Goal: Task Accomplishment & Management: Manage account settings

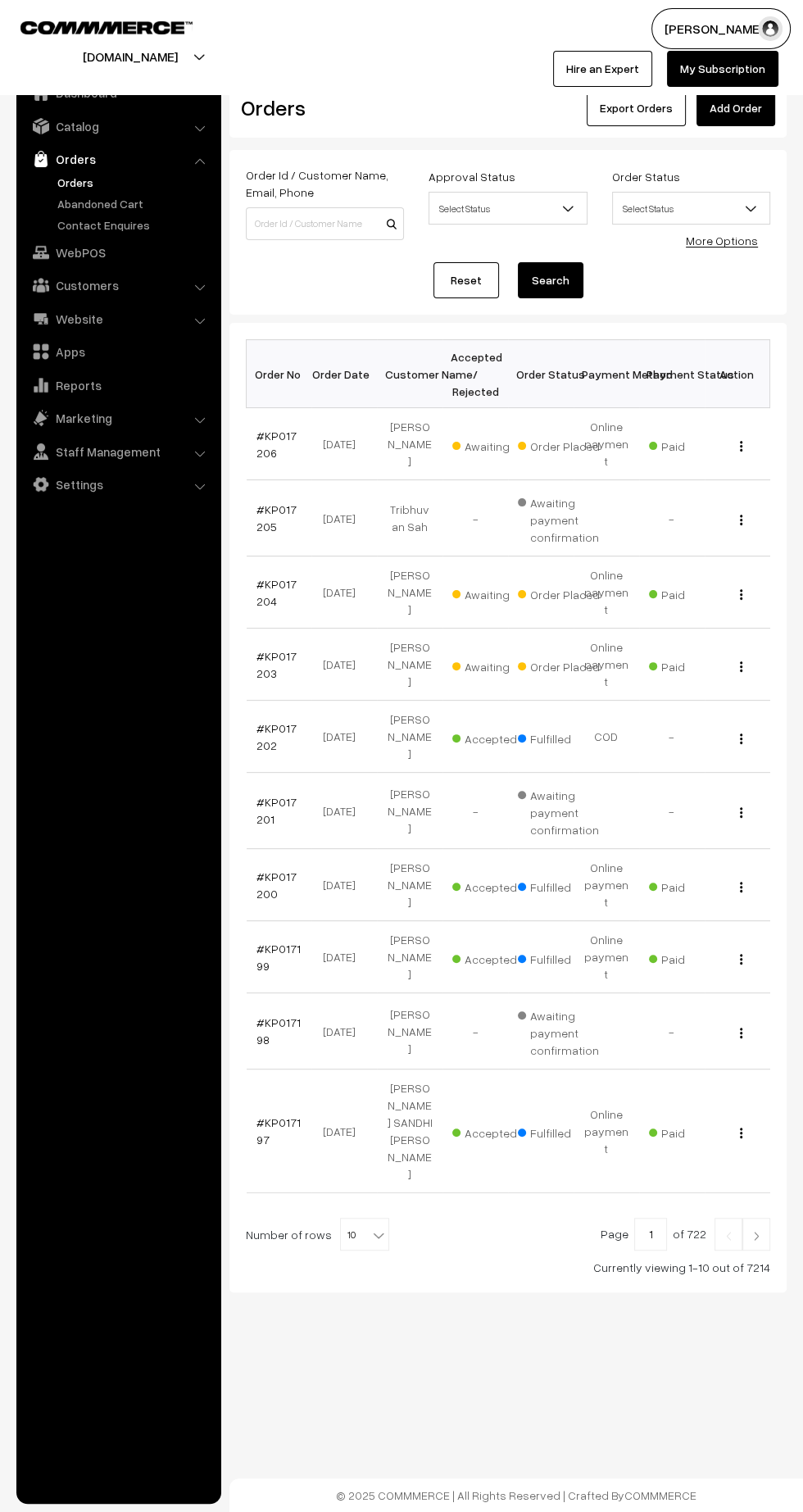
click at [269, 649] on link "#KP017203" at bounding box center [277, 665] width 40 height 31
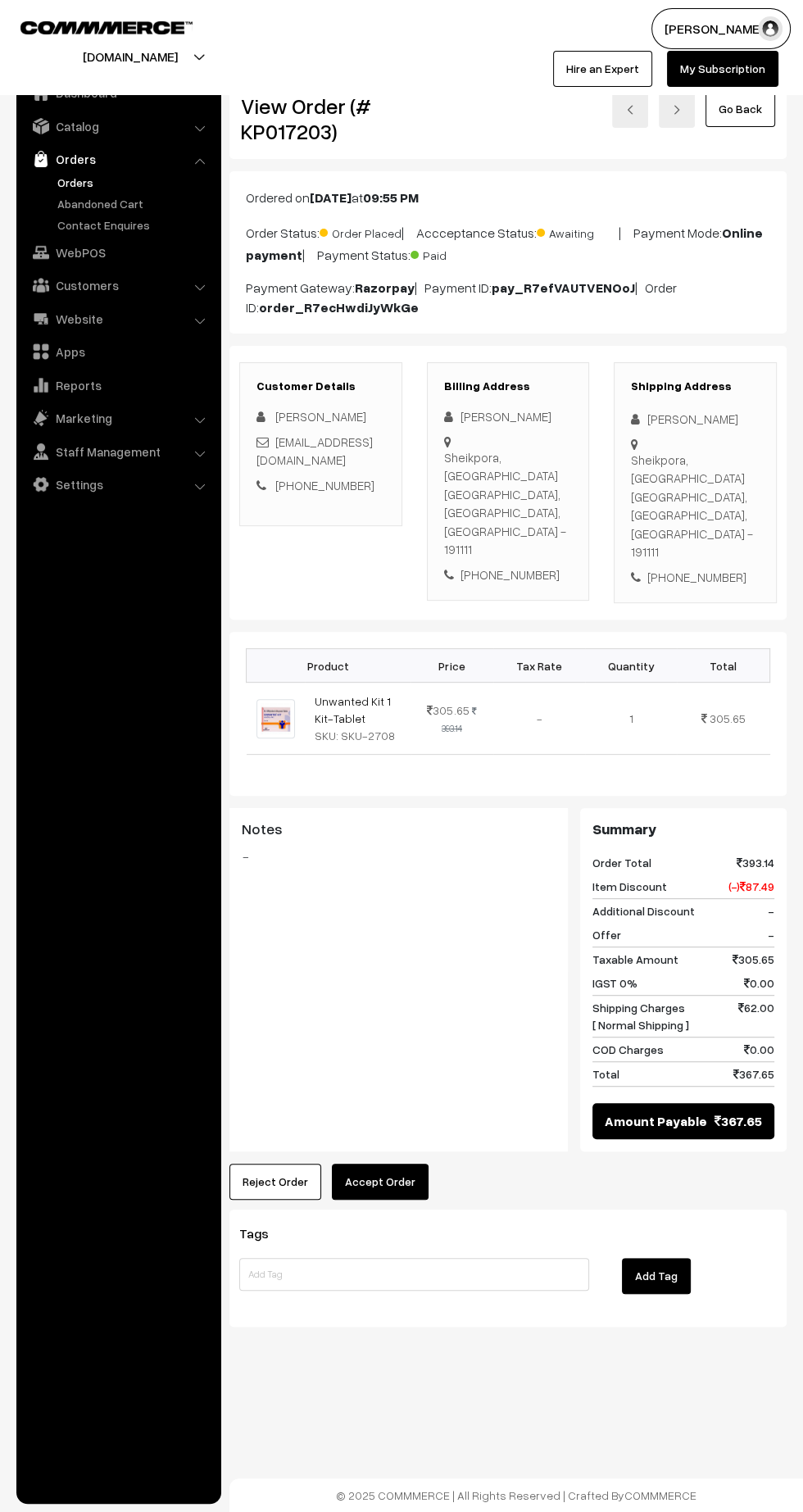
click at [383, 1164] on button "Accept Order" at bounding box center [381, 1182] width 97 height 36
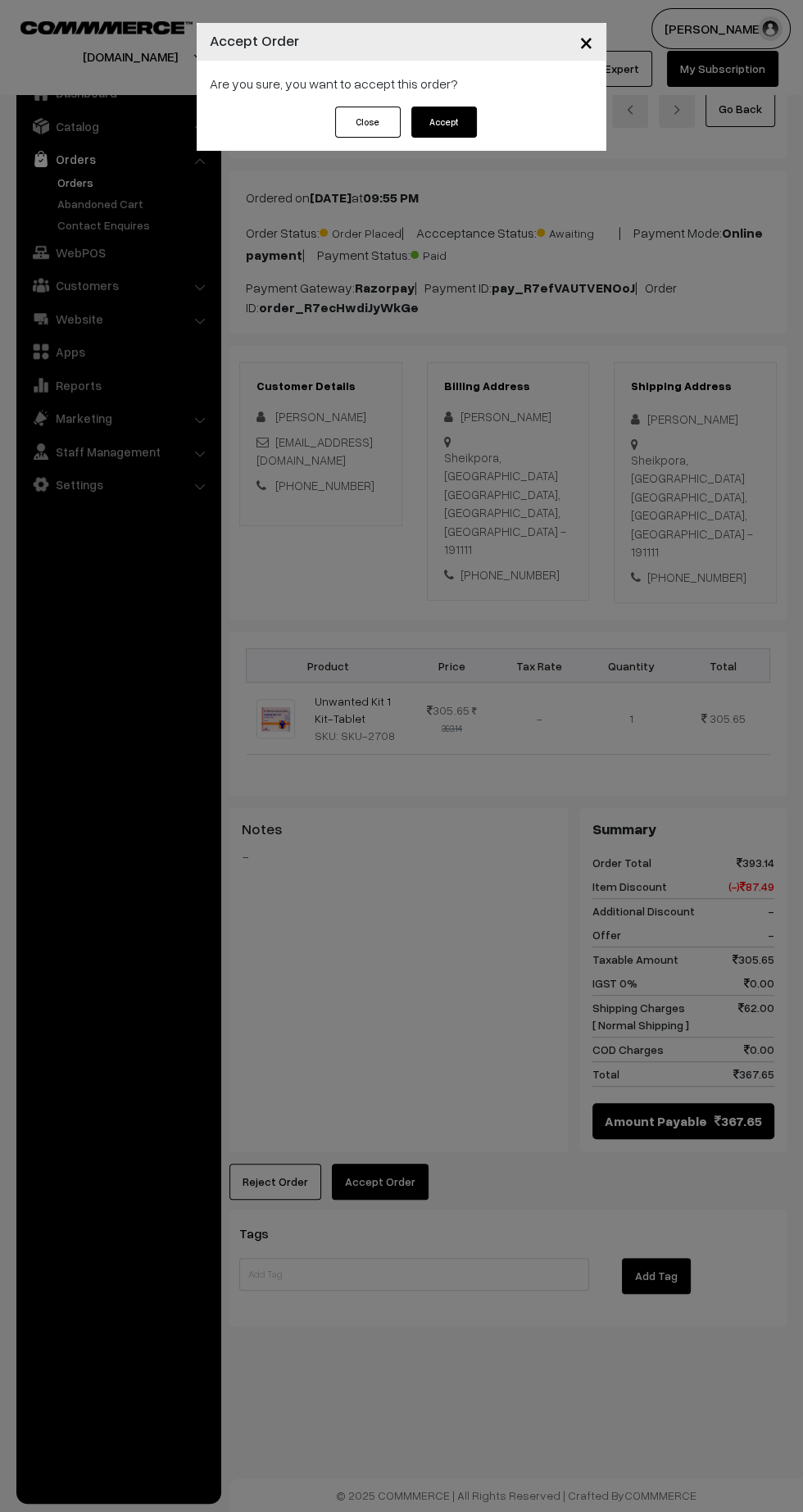
click at [455, 124] on button "Accept" at bounding box center [444, 122] width 65 height 31
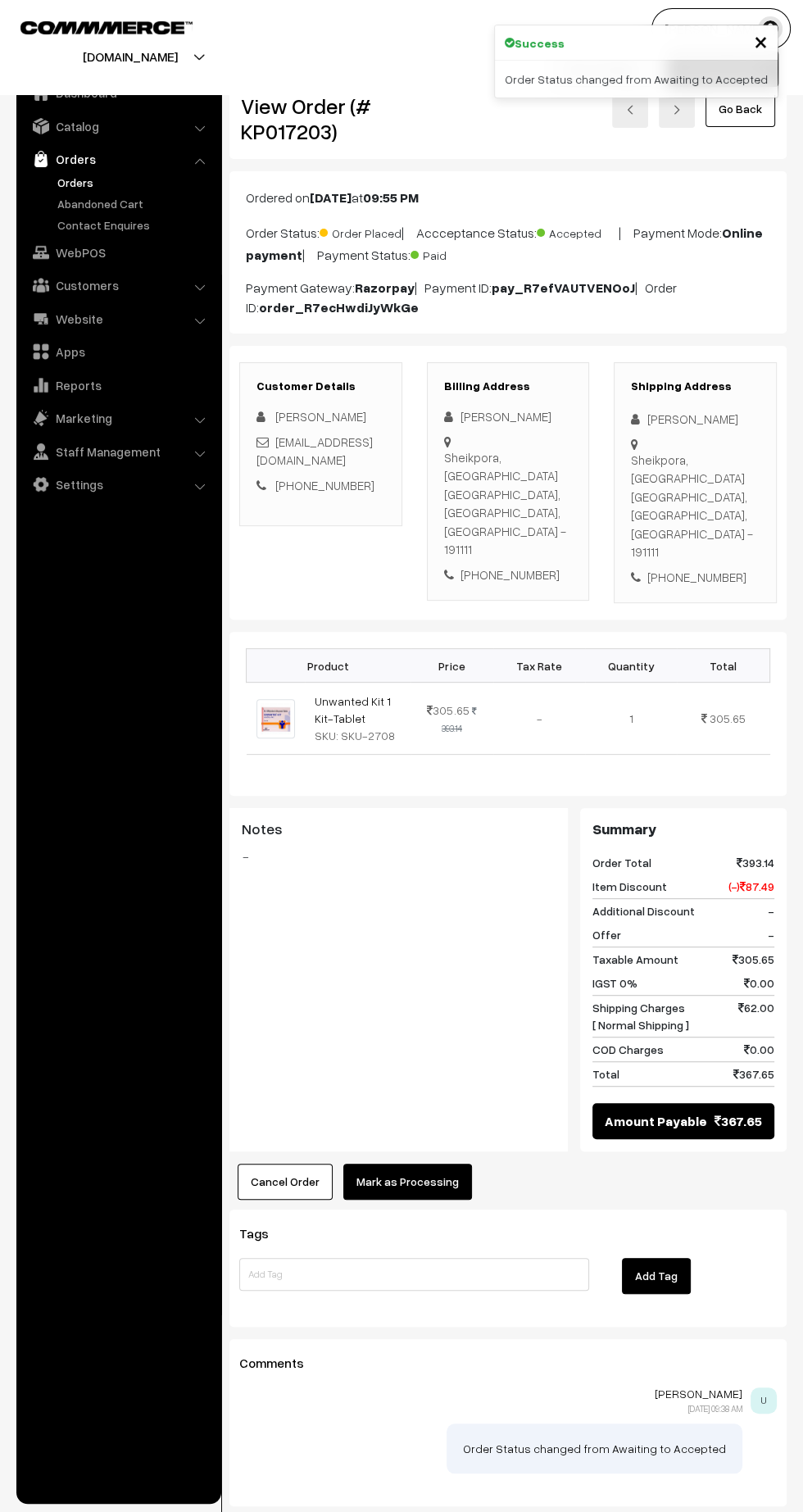
click at [412, 1164] on button "Mark as Processing" at bounding box center [408, 1182] width 129 height 36
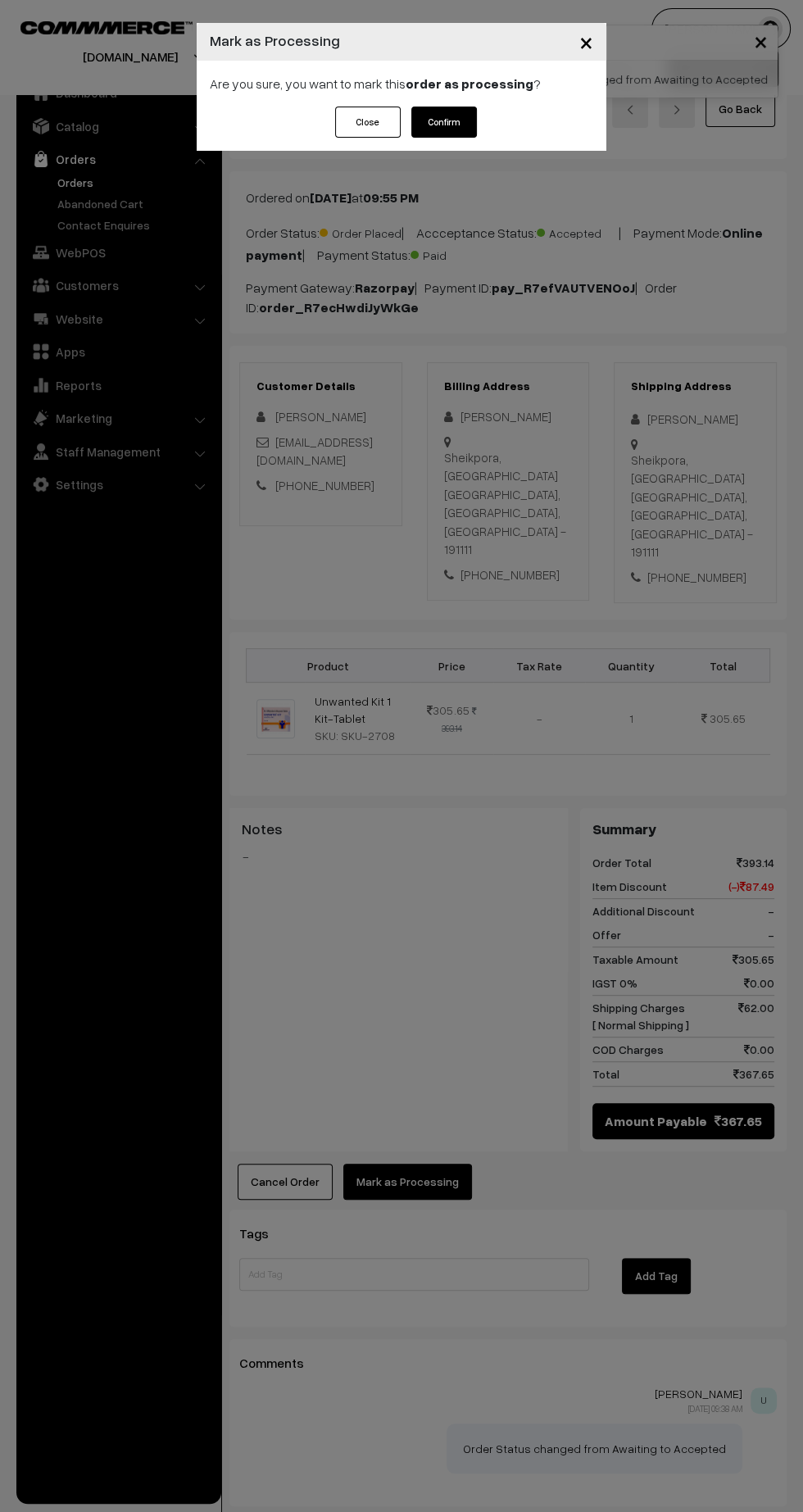
click at [457, 121] on button "Confirm" at bounding box center [444, 122] width 65 height 31
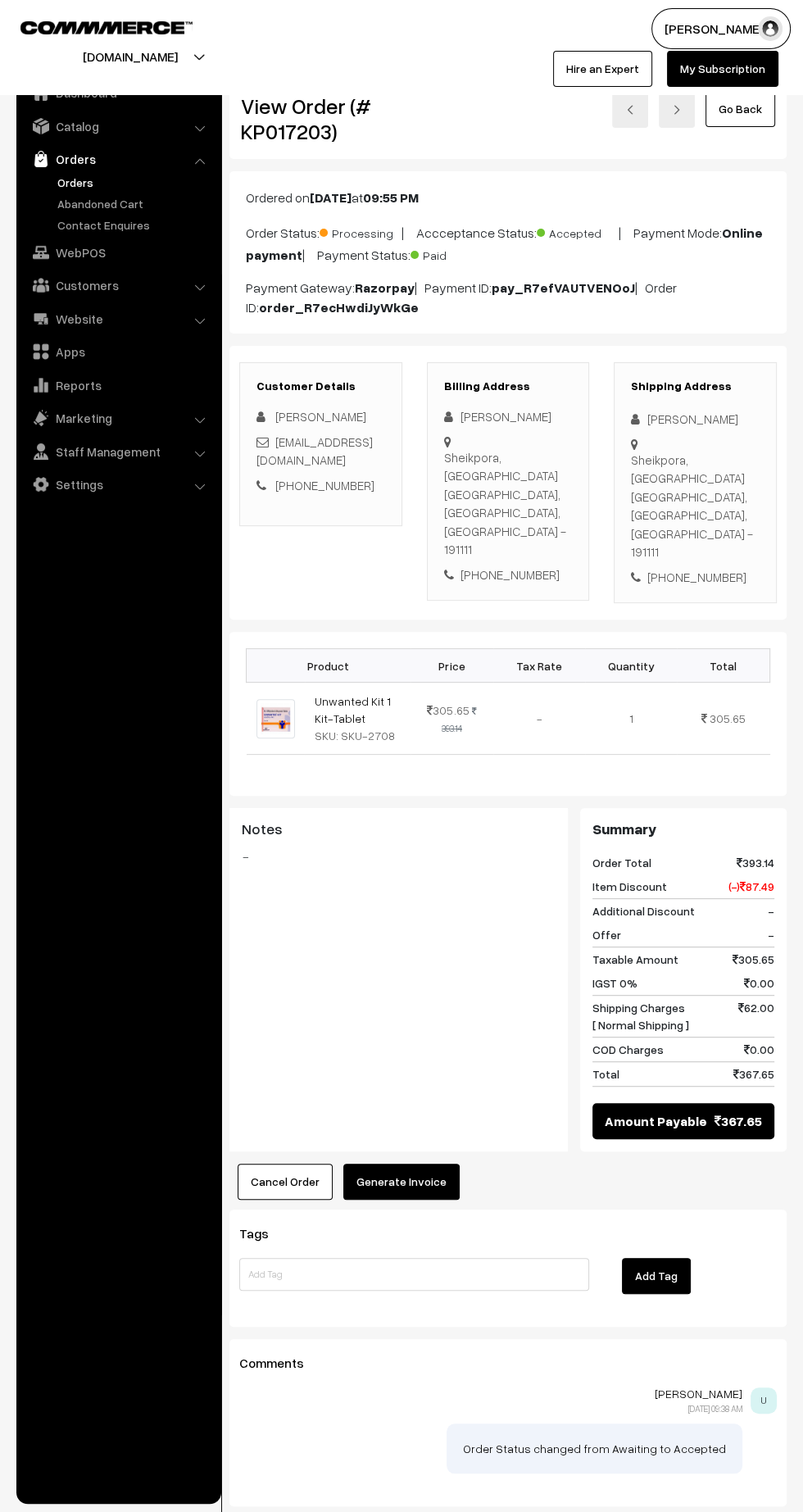
click at [419, 1164] on button "Generate Invoice" at bounding box center [402, 1182] width 116 height 36
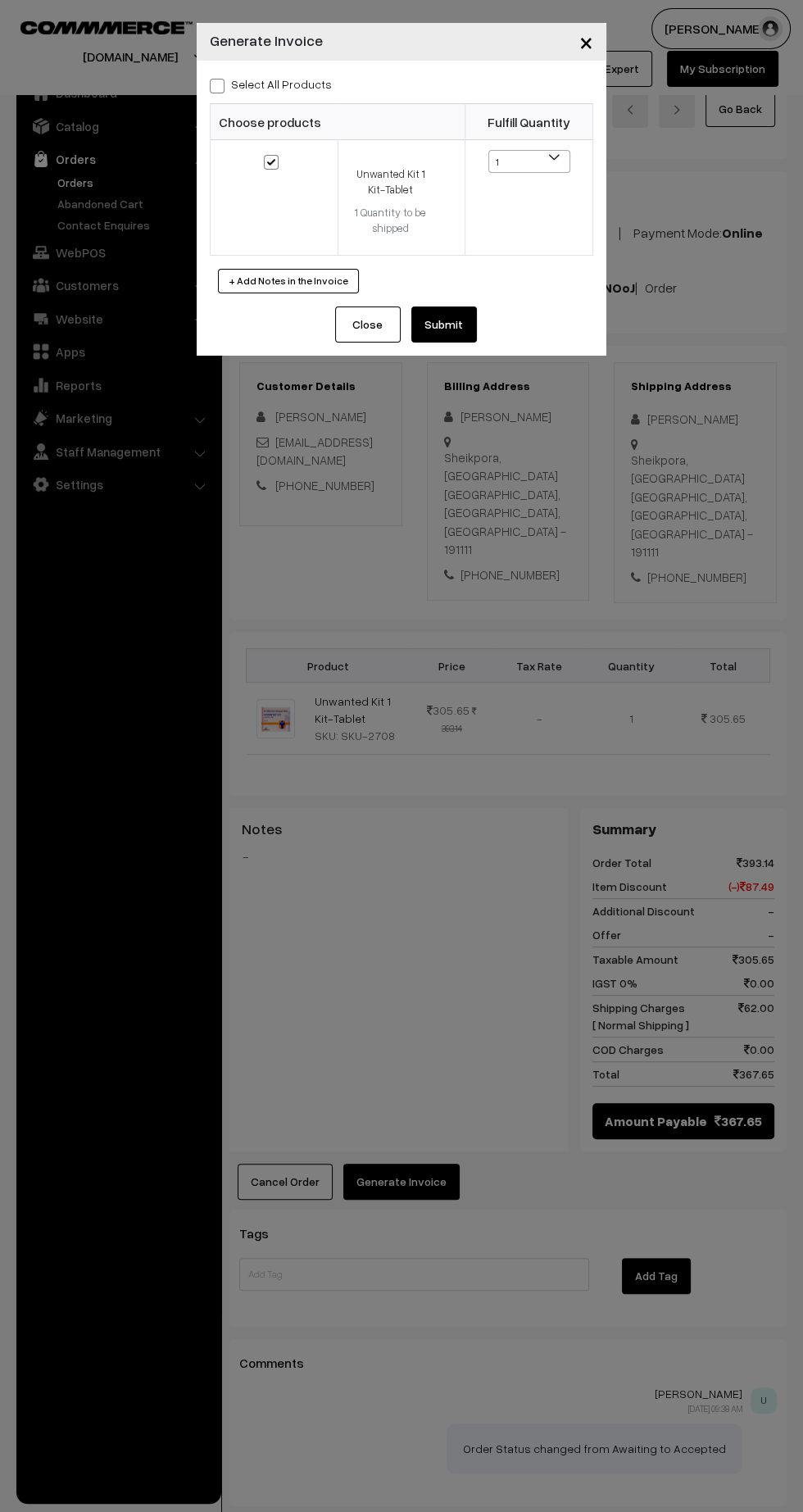
click at [439, 321] on button "Submit" at bounding box center [444, 325] width 65 height 36
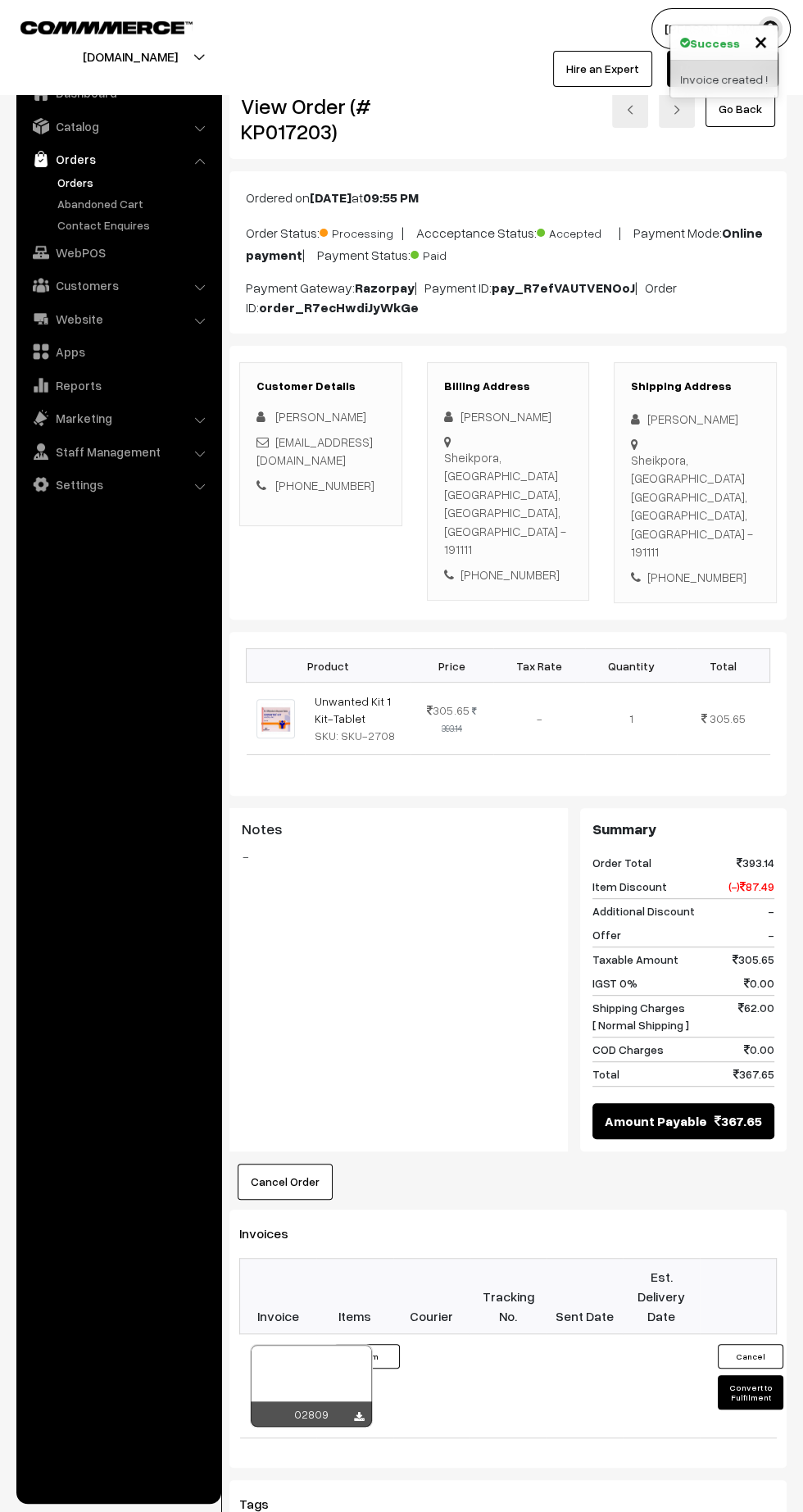
click at [358, 1413] on icon at bounding box center [359, 1417] width 9 height 10
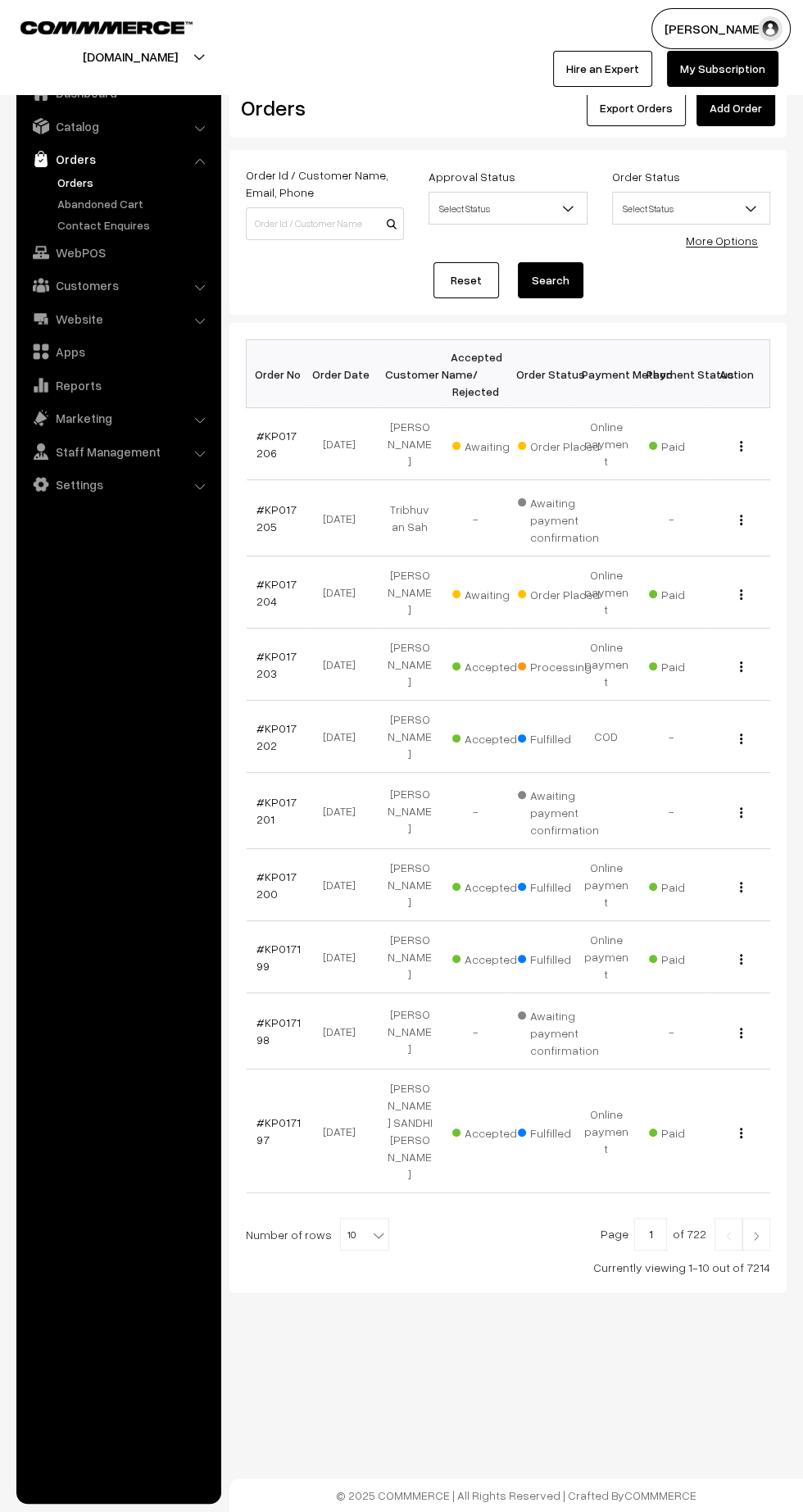
click at [277, 578] on link "#KP017204" at bounding box center [277, 593] width 40 height 31
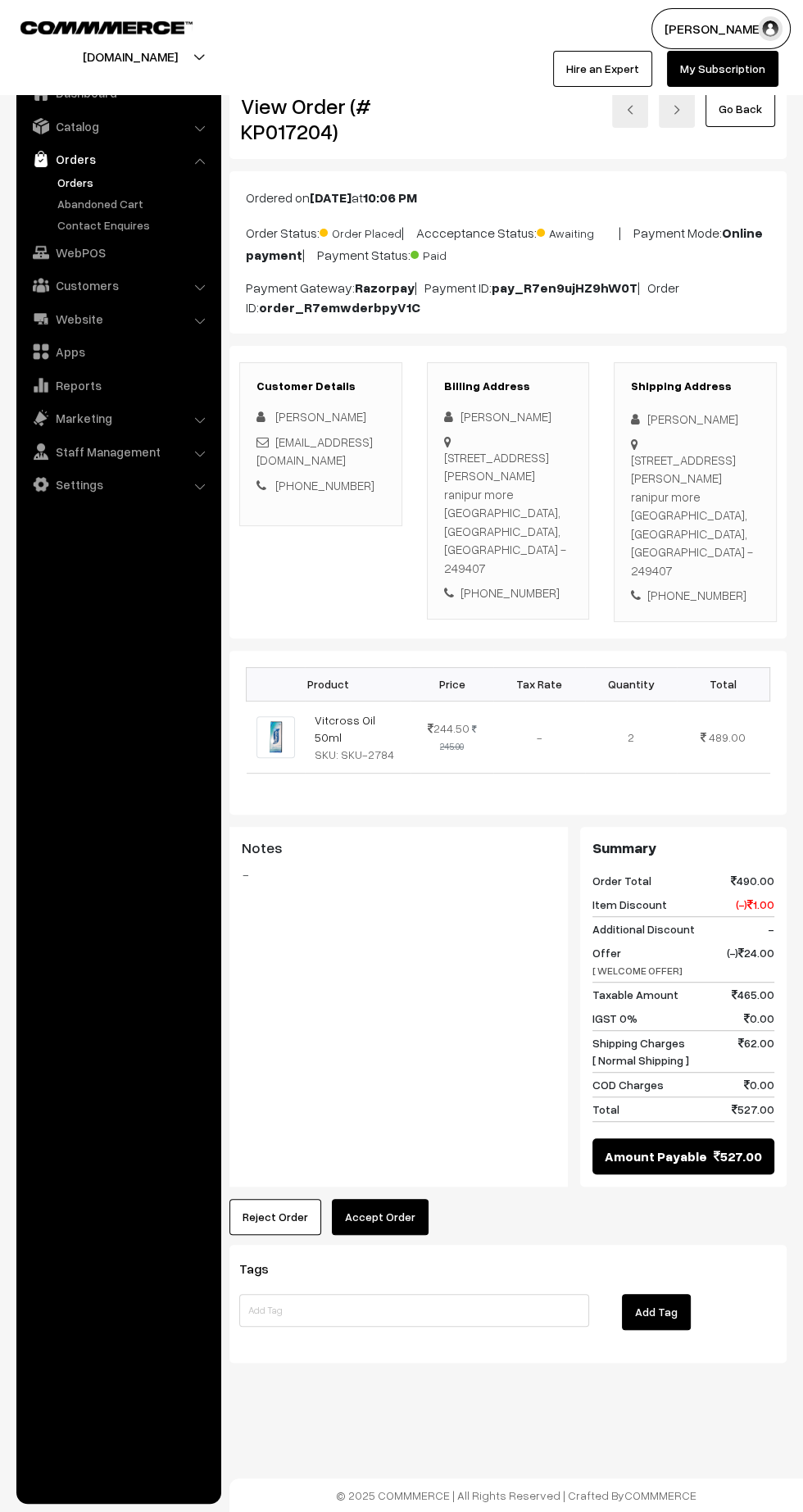
click at [378, 1200] on button "Accept Order" at bounding box center [381, 1218] width 97 height 36
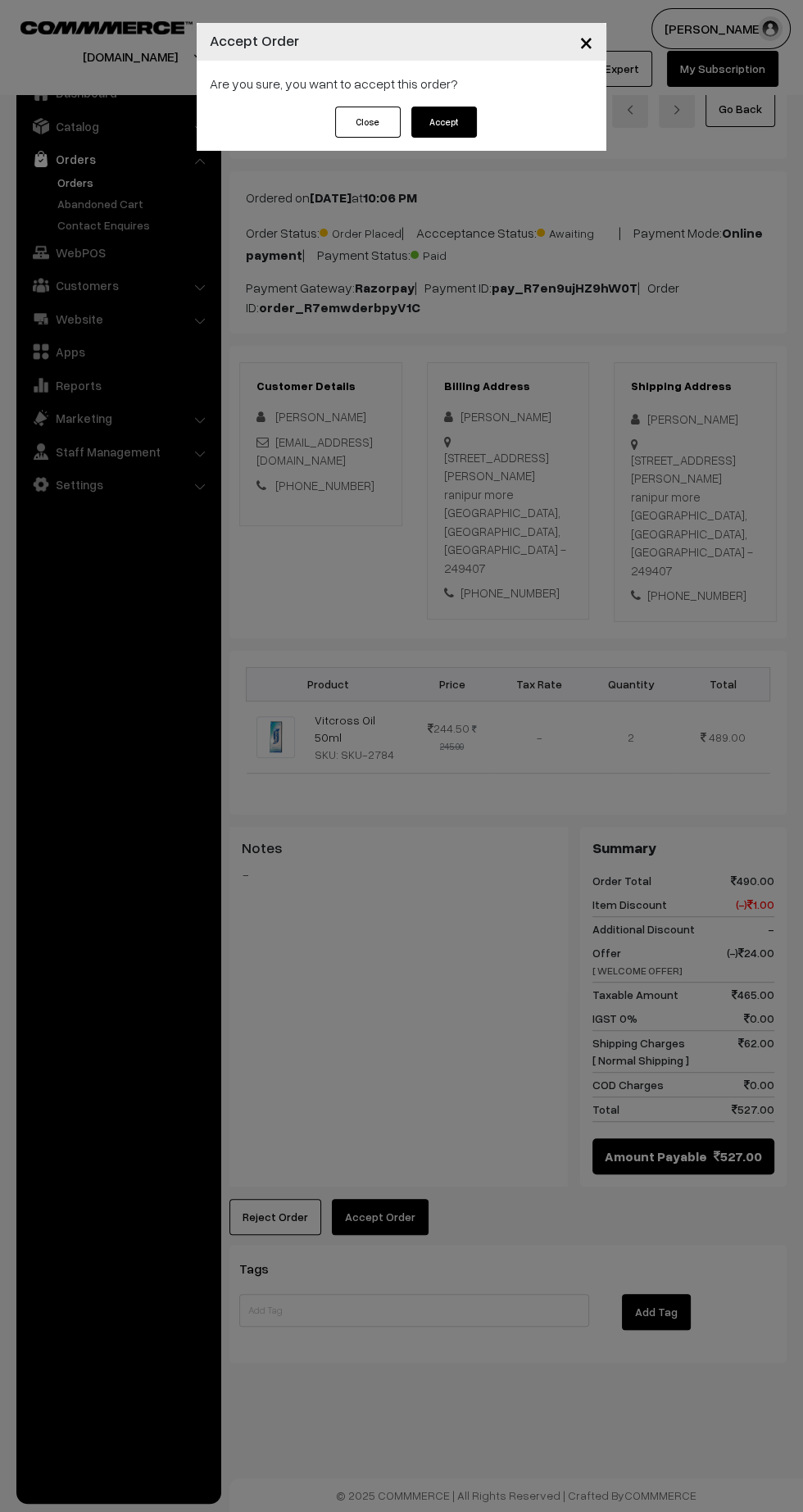
click at [425, 130] on button "Accept" at bounding box center [444, 122] width 65 height 31
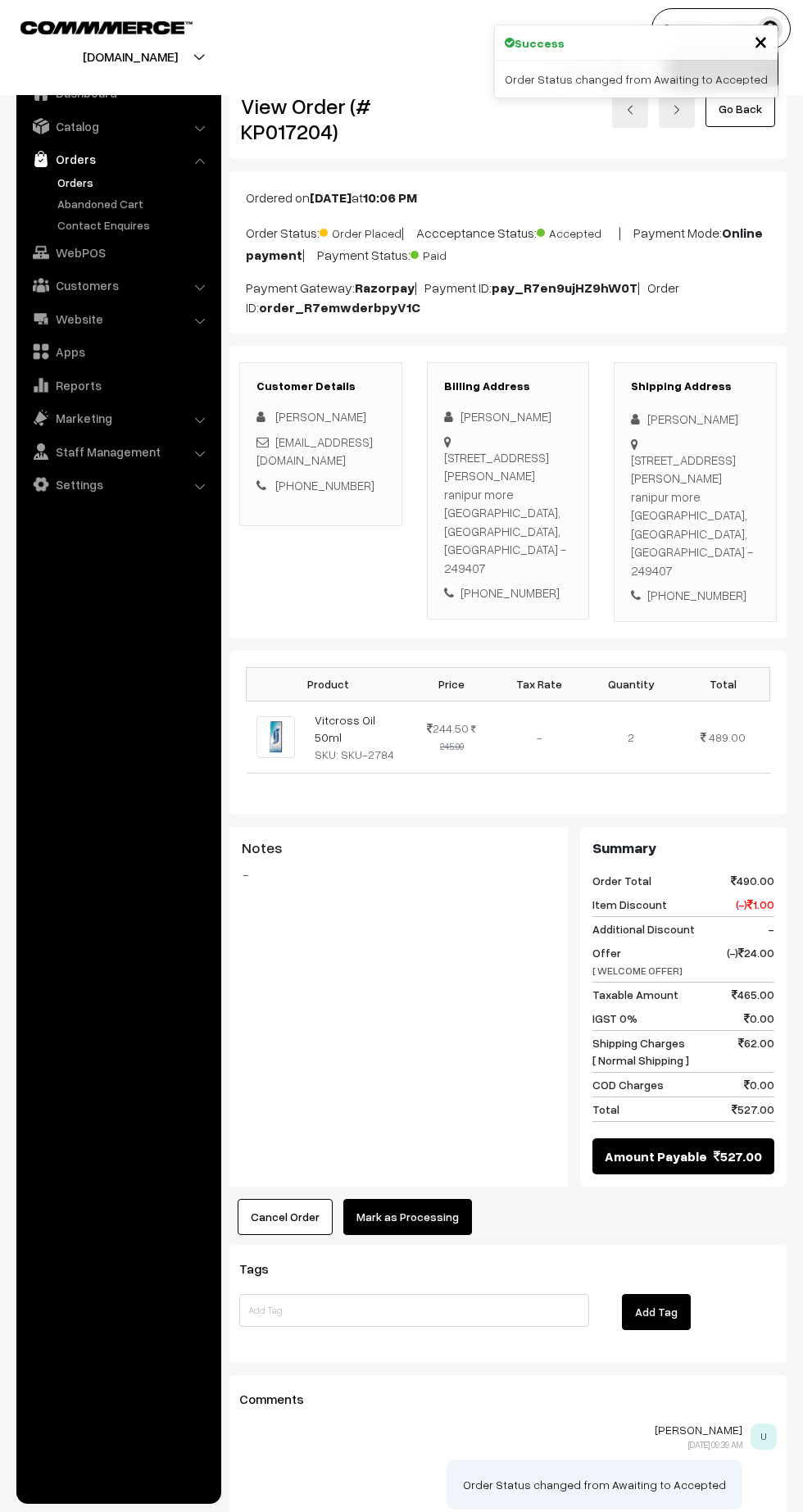
click at [419, 1200] on button "Mark as Processing" at bounding box center [408, 1218] width 129 height 36
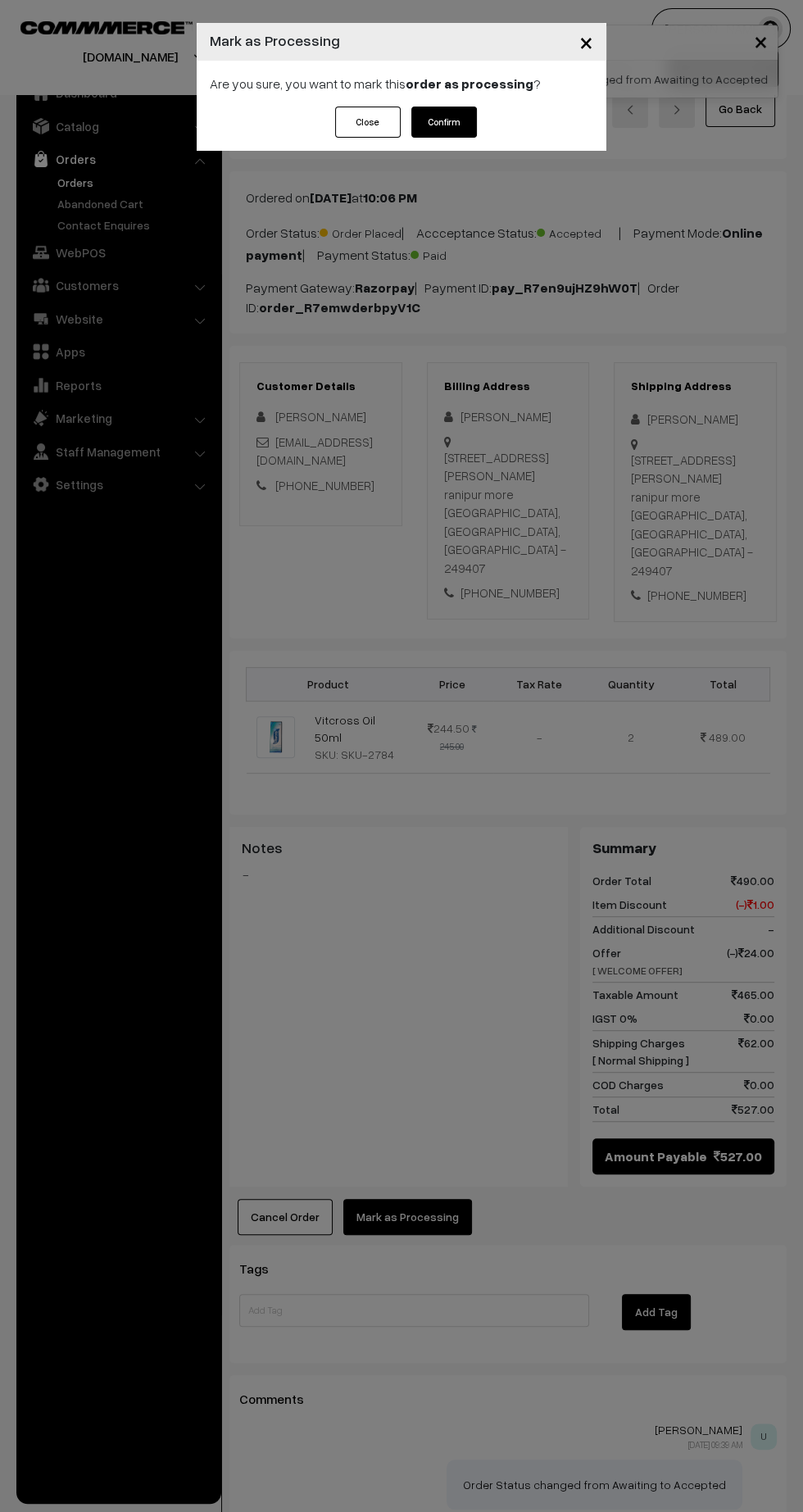
click at [455, 124] on button "Confirm" at bounding box center [444, 122] width 65 height 31
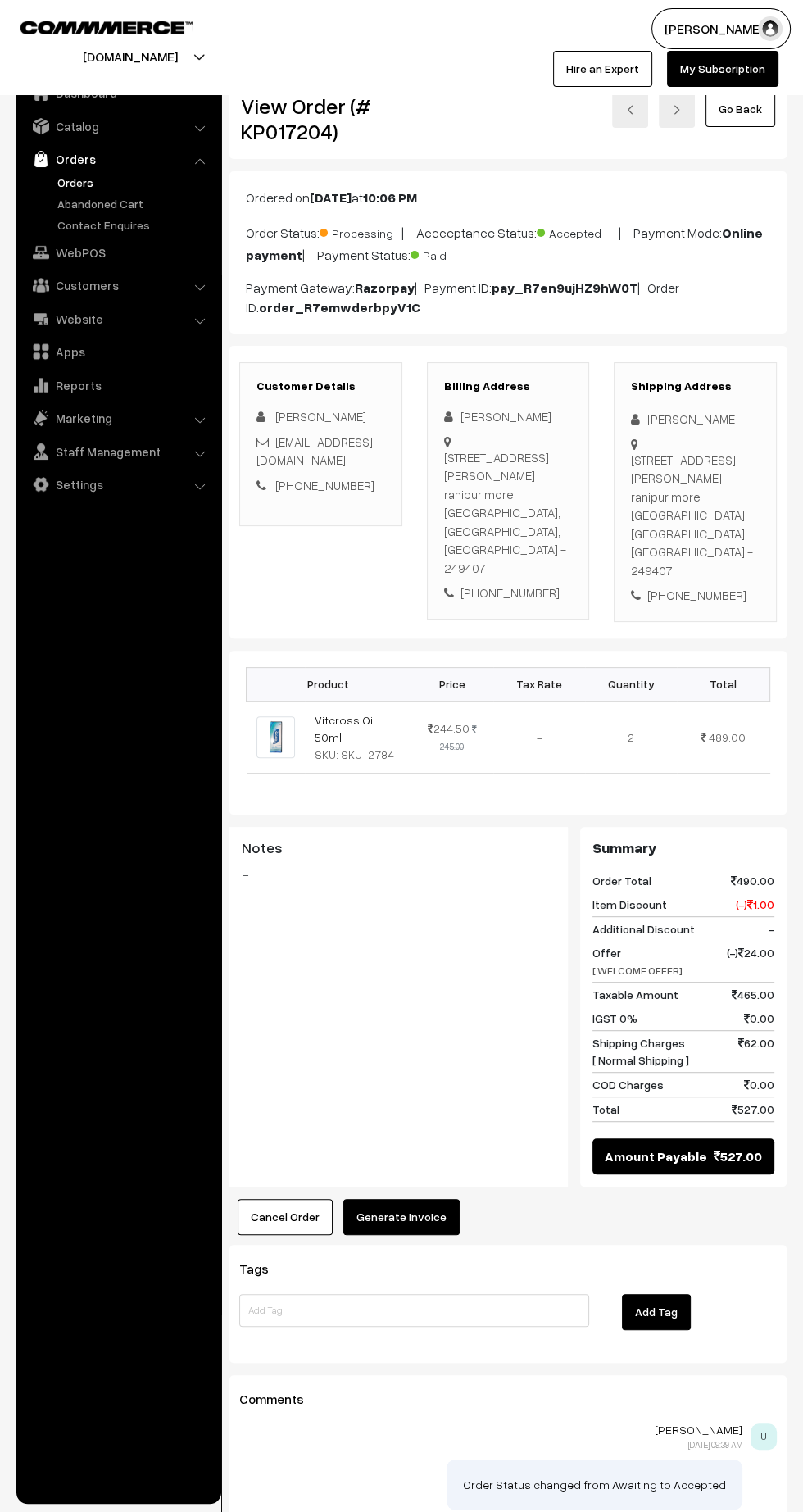
click at [415, 1200] on button "Generate Invoice" at bounding box center [402, 1218] width 116 height 36
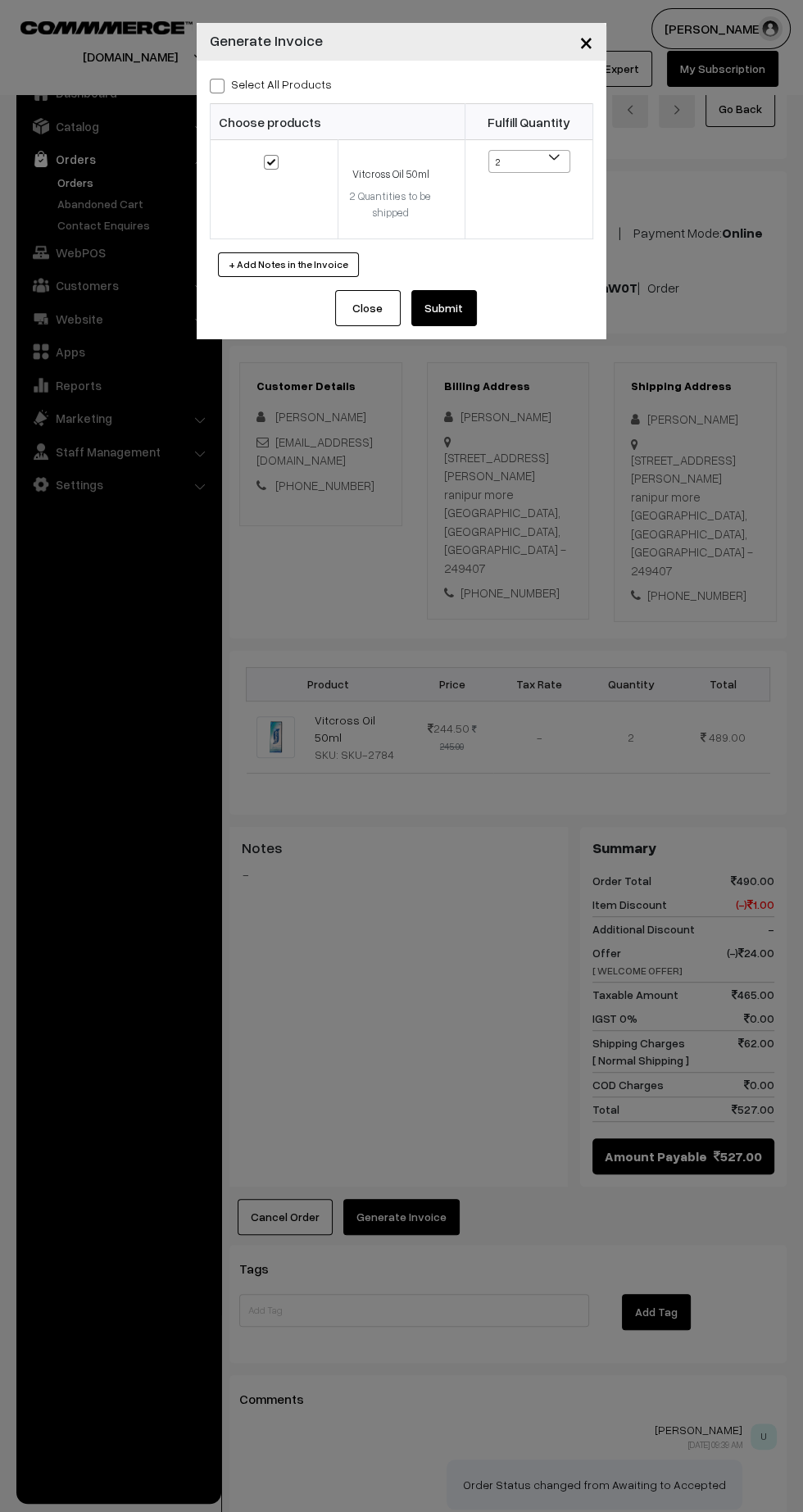
click at [458, 296] on button "Submit" at bounding box center [444, 308] width 65 height 36
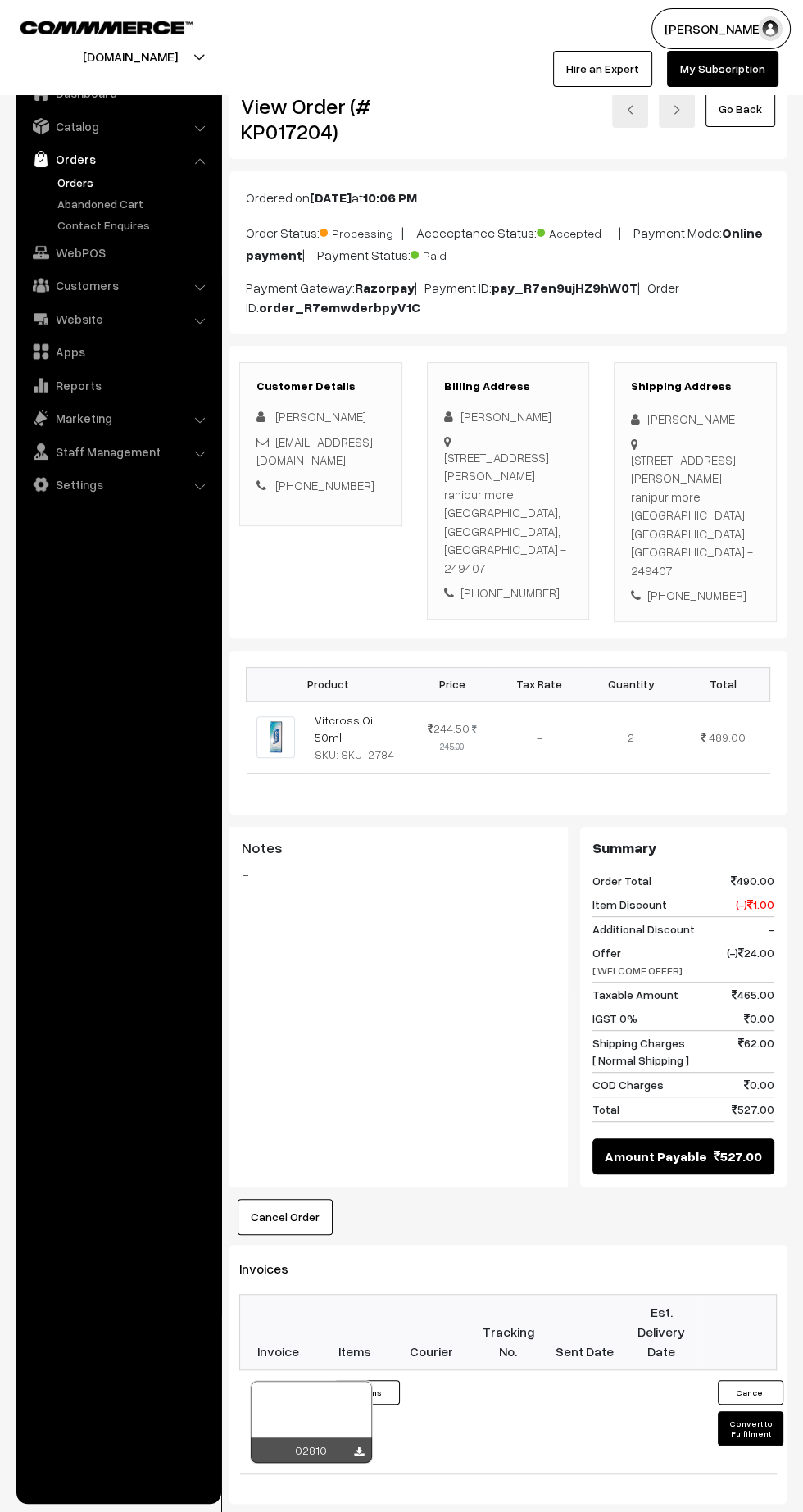
click at [358, 1448] on icon at bounding box center [359, 1452] width 9 height 10
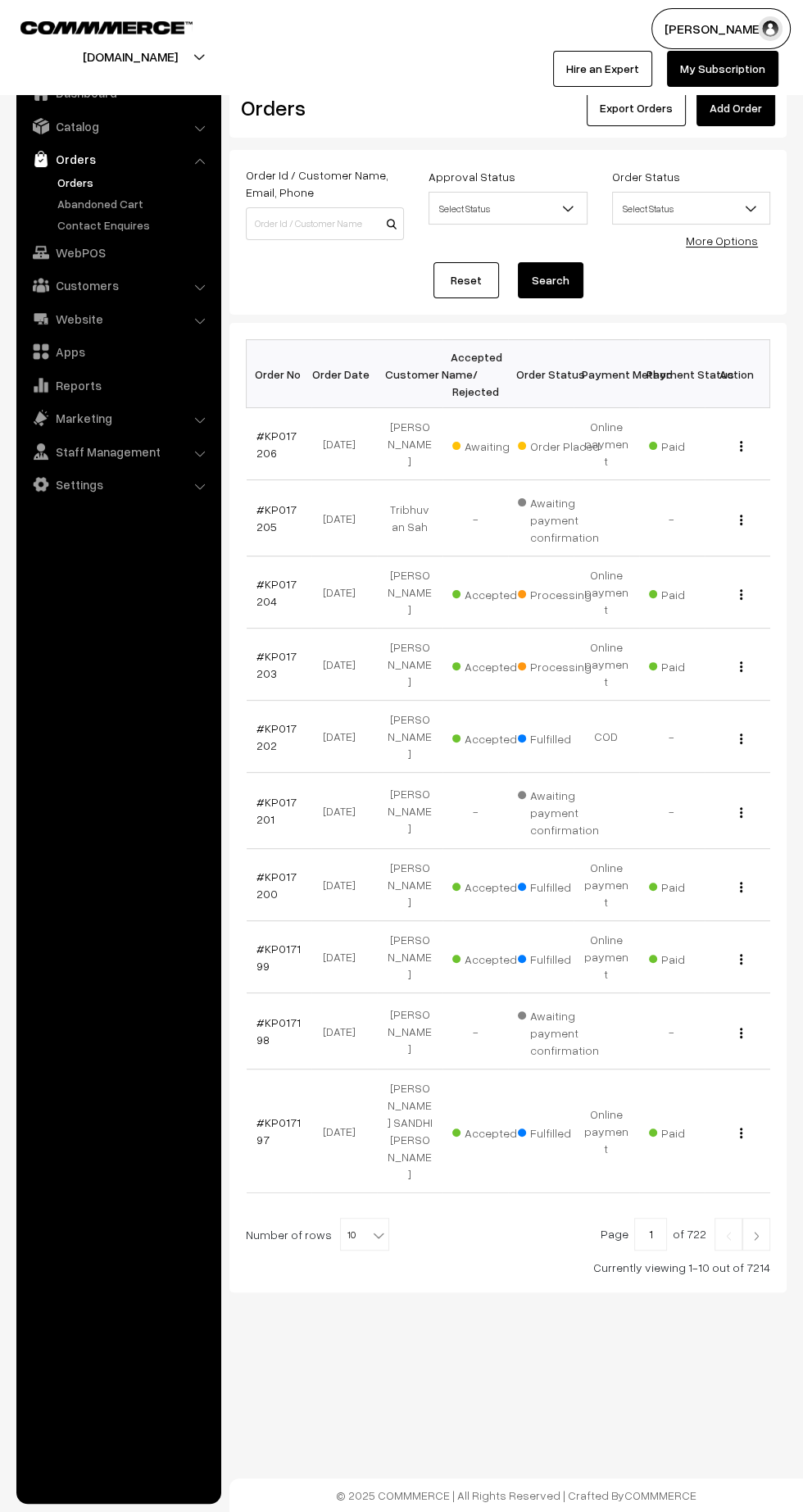
click at [261, 442] on link "#KP017206" at bounding box center [277, 444] width 40 height 31
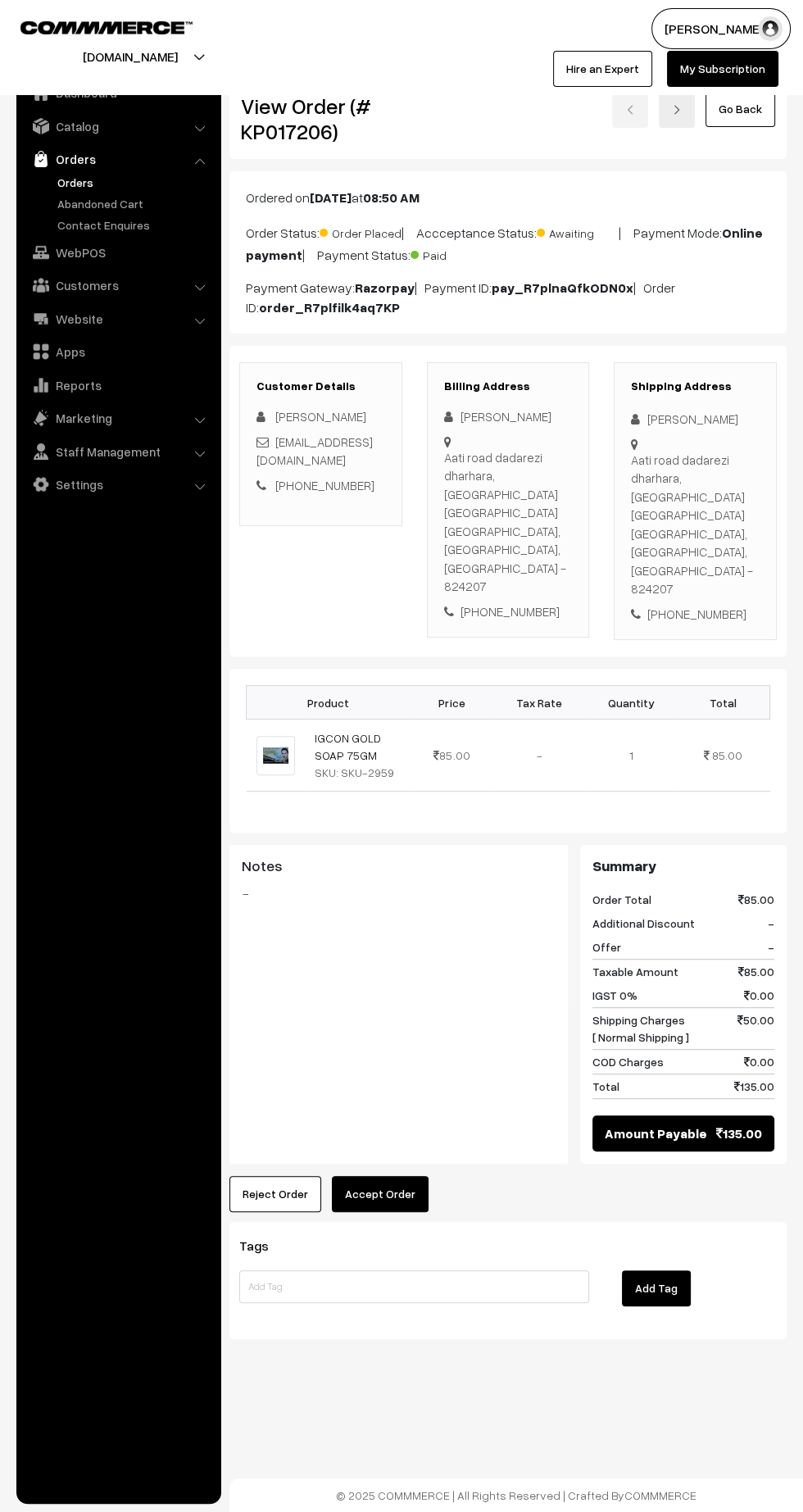
click at [379, 1176] on button "Accept Order" at bounding box center [381, 1194] width 97 height 36
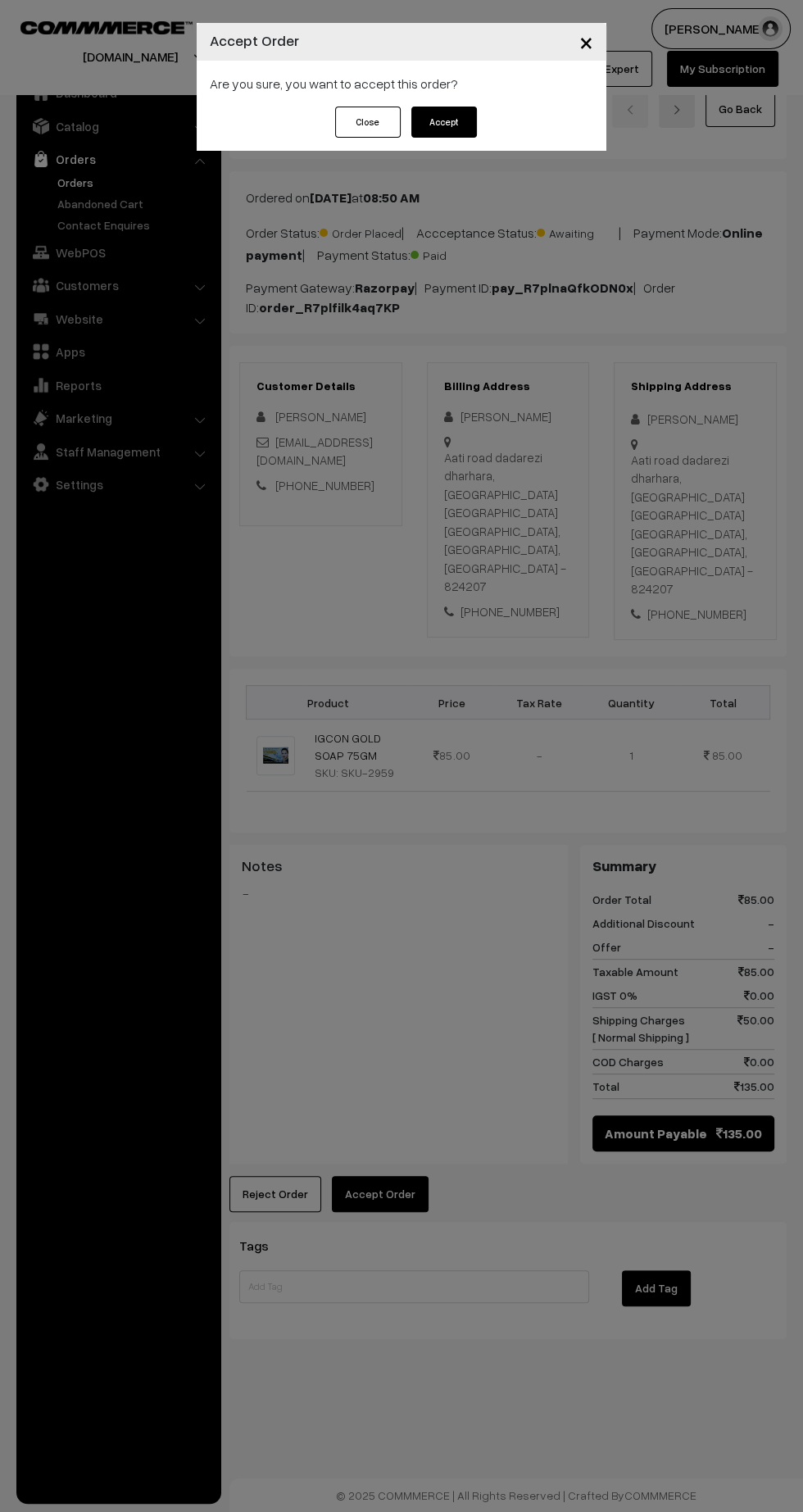
click at [454, 115] on button "Accept" at bounding box center [444, 122] width 65 height 31
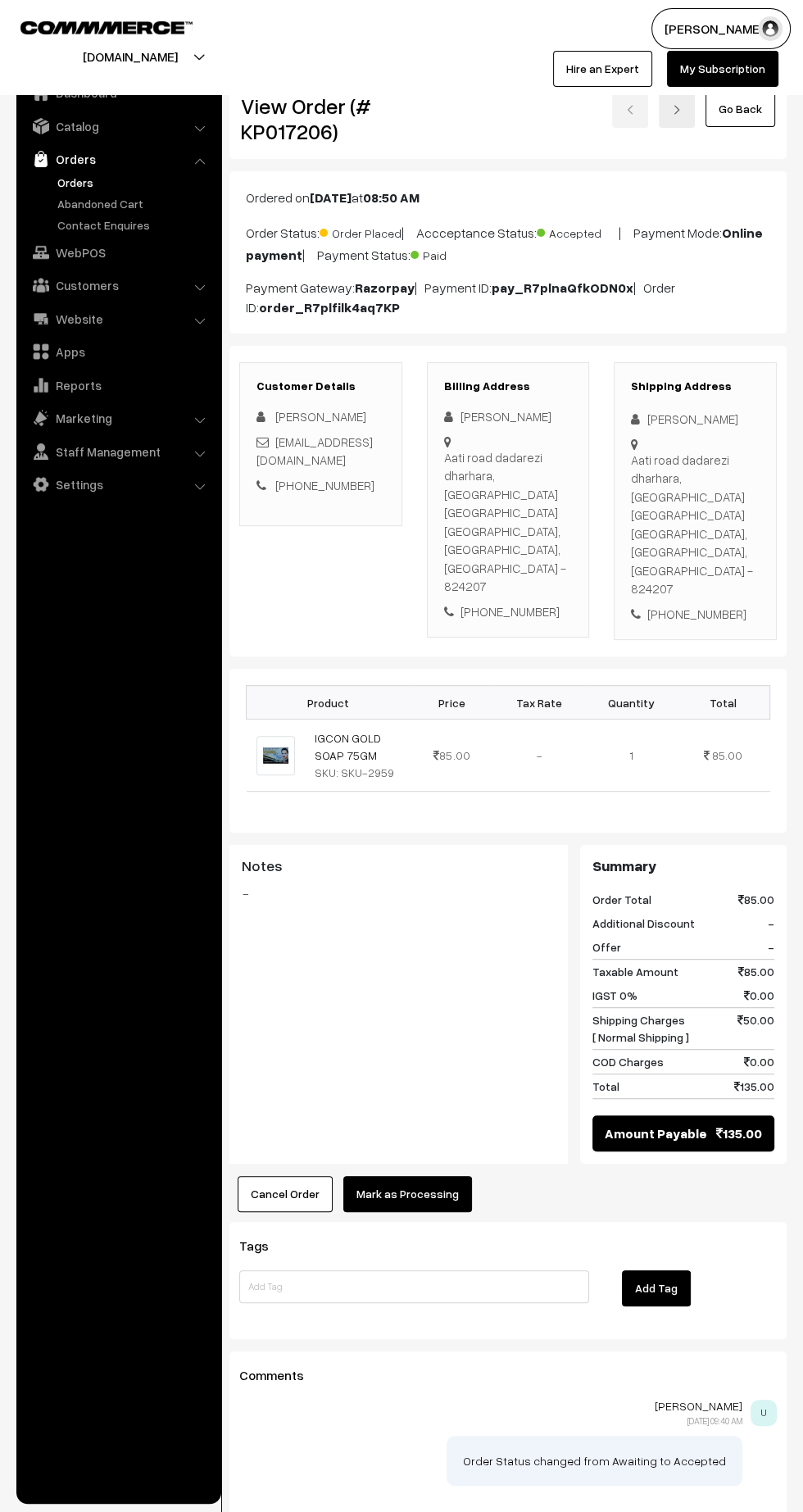
click at [406, 1176] on button "Mark as Processing" at bounding box center [408, 1194] width 129 height 36
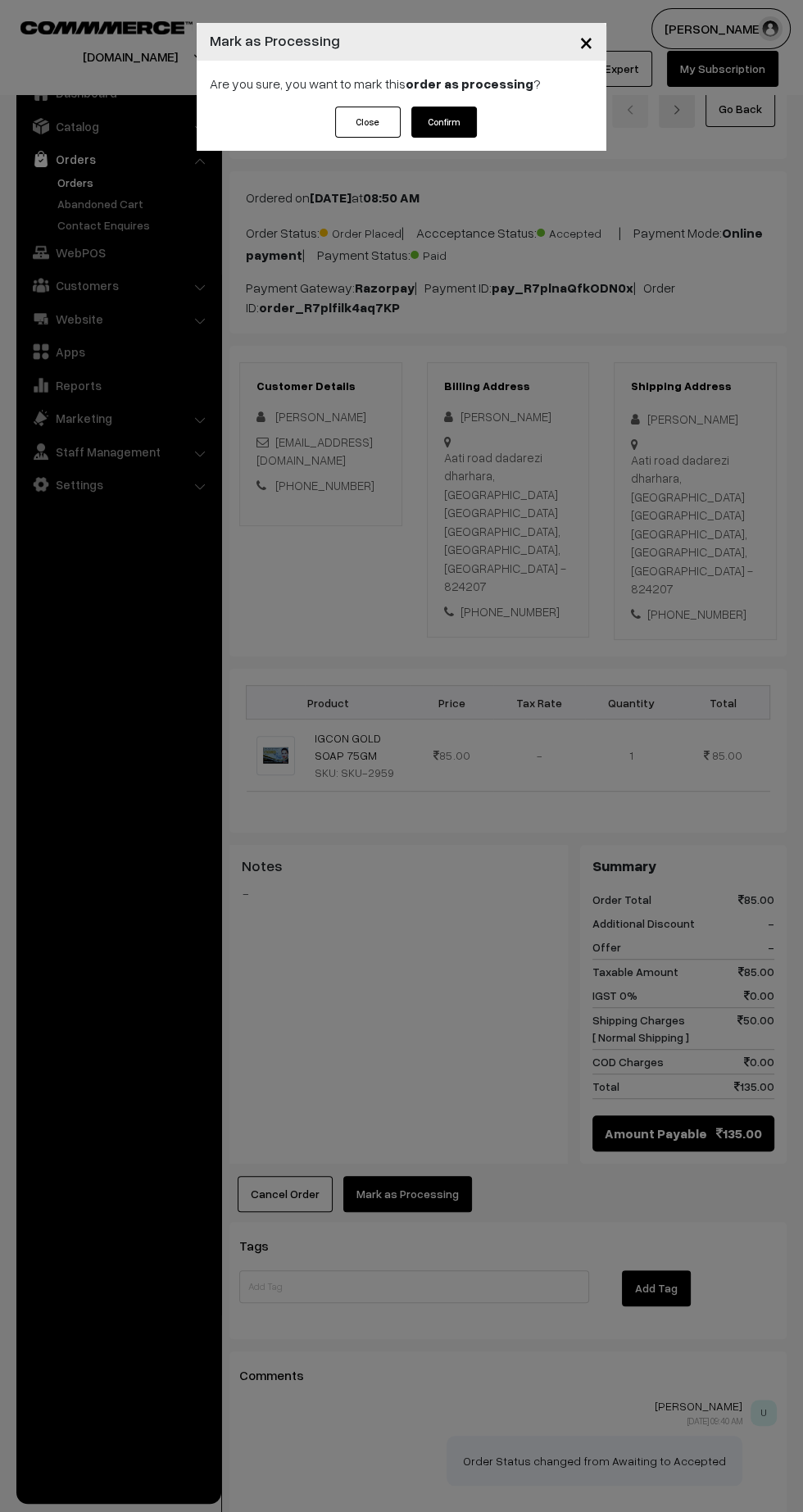
click at [450, 127] on button "Confirm" at bounding box center [444, 122] width 65 height 31
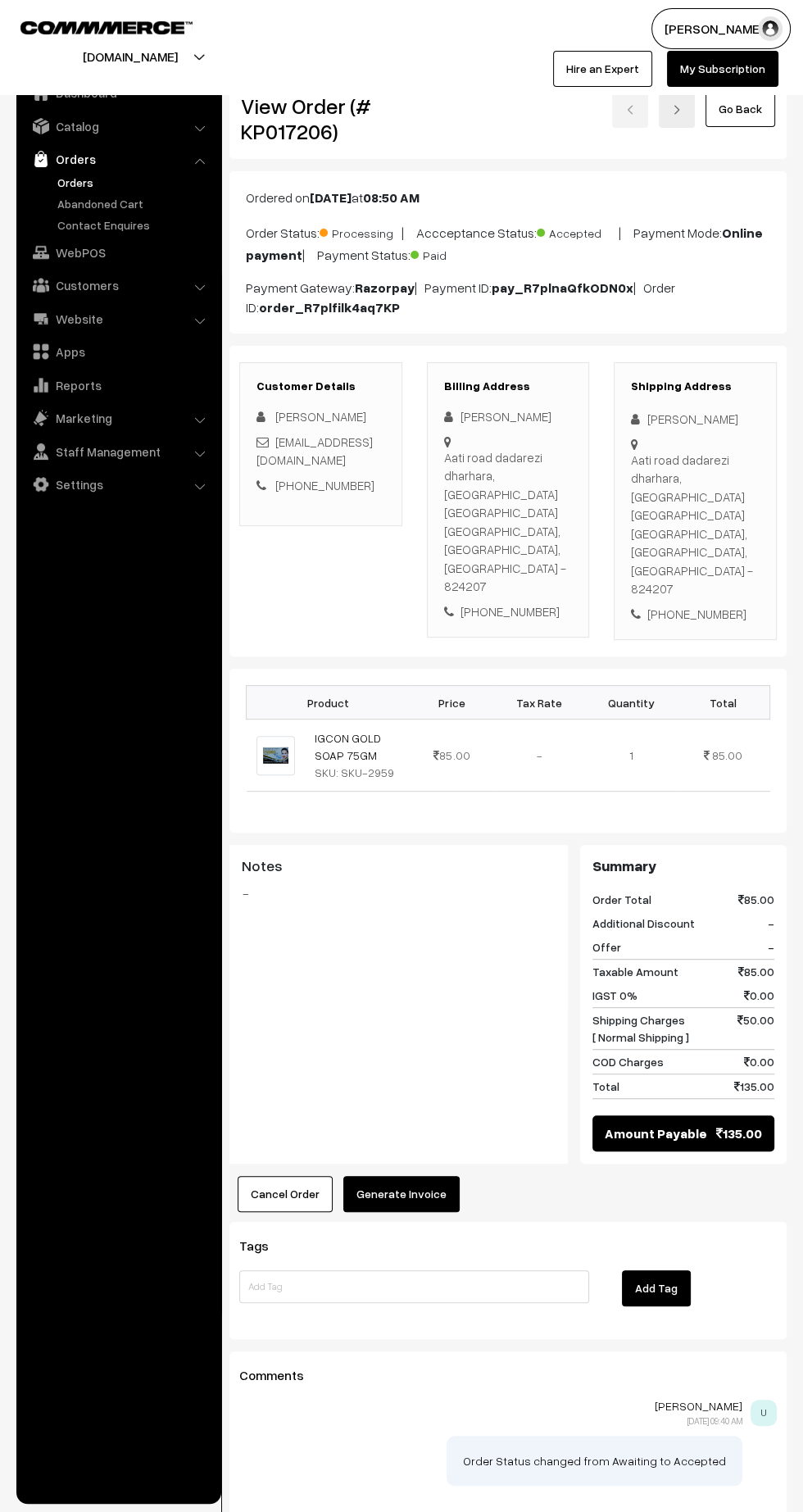
click at [402, 1176] on button "Generate Invoice" at bounding box center [402, 1194] width 116 height 36
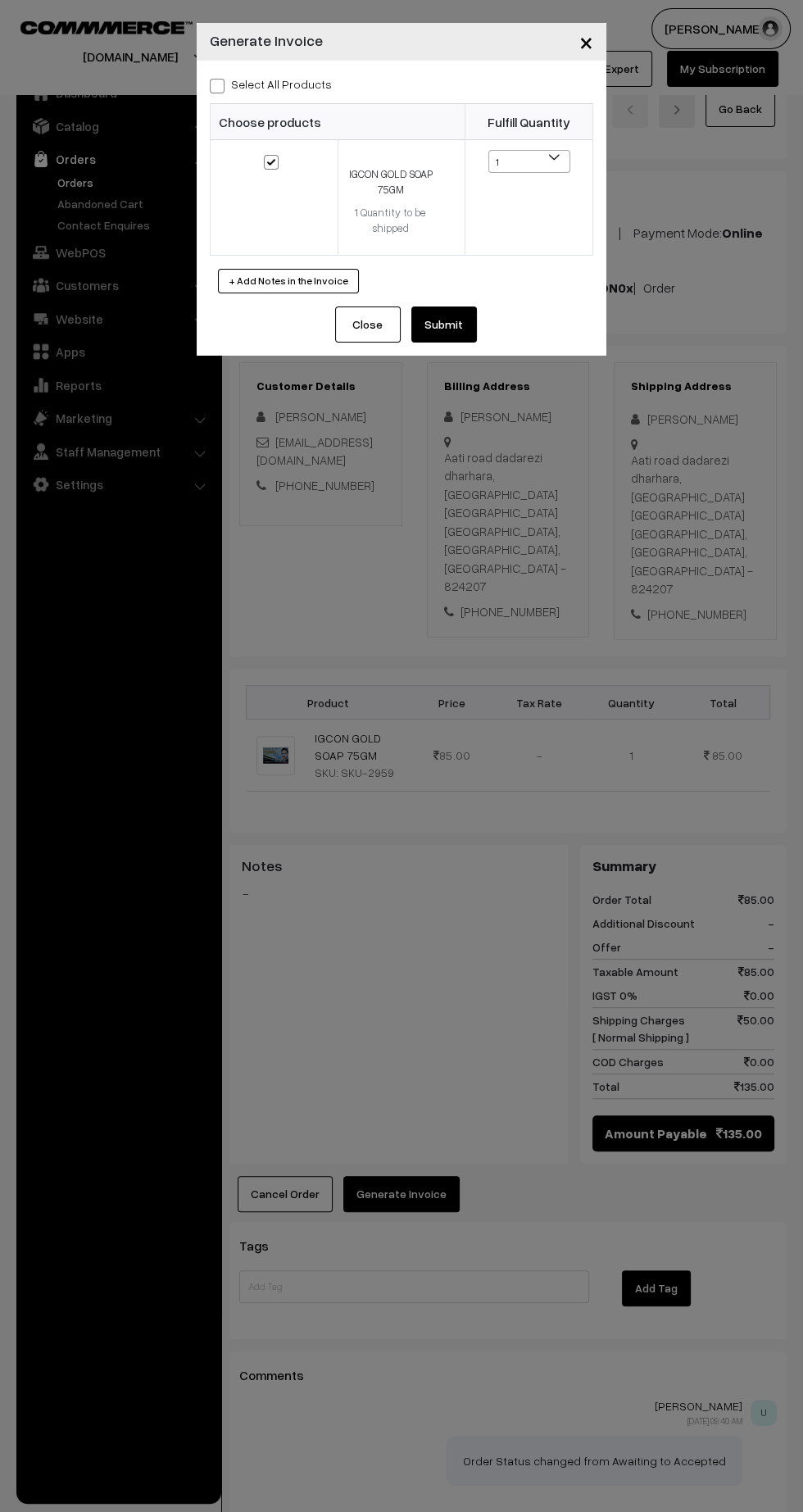
click at [456, 331] on button "Submit" at bounding box center [444, 325] width 65 height 36
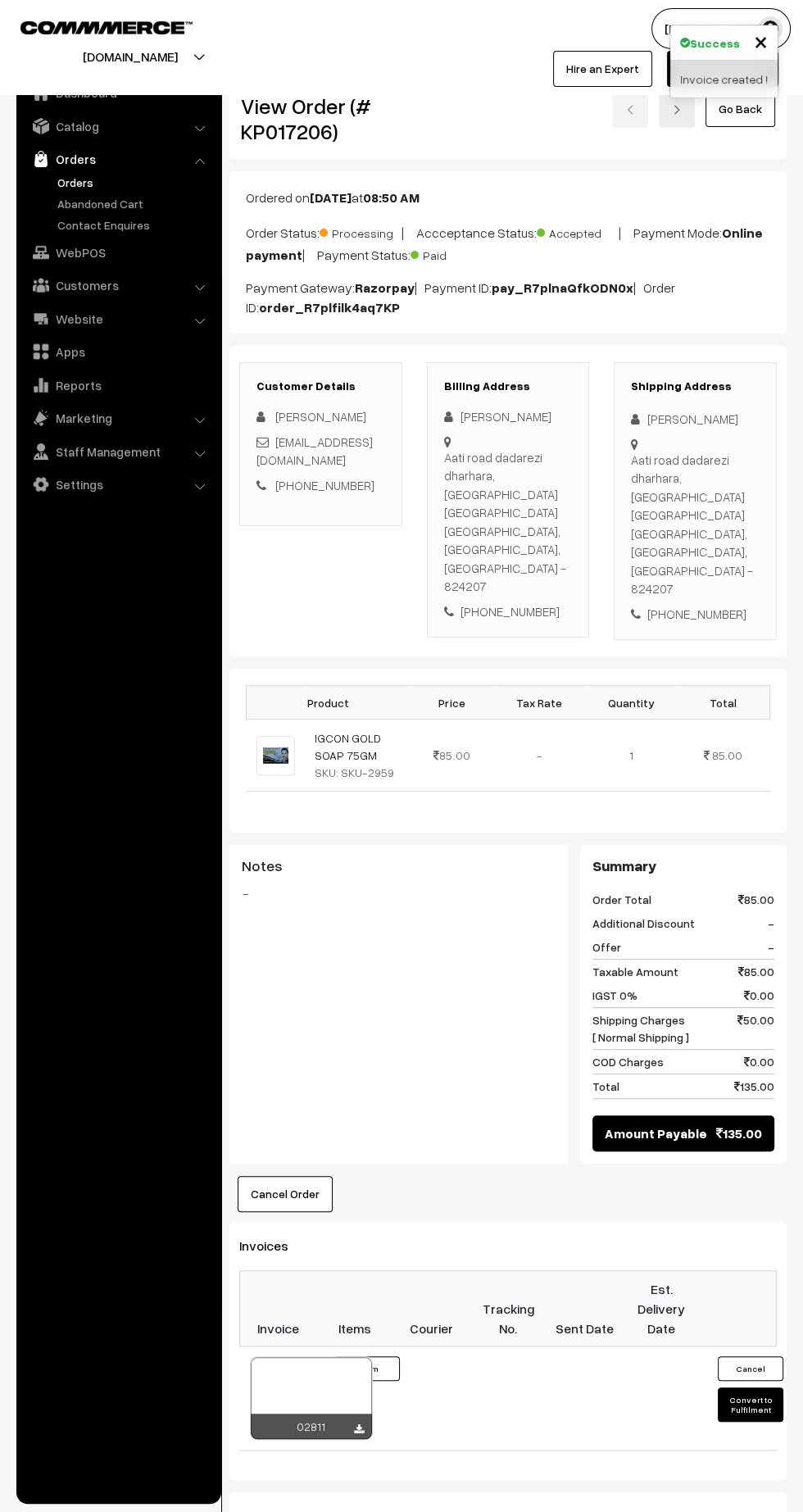
click at [358, 1425] on icon at bounding box center [359, 1430] width 9 height 10
